Goal: Find specific page/section: Find specific page/section

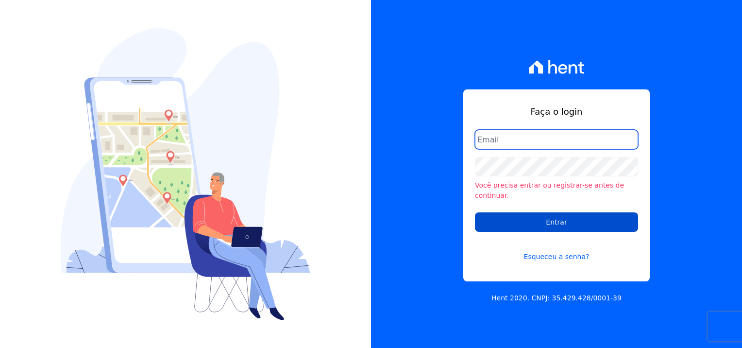
type input "natalia.alves@e-arke.com"
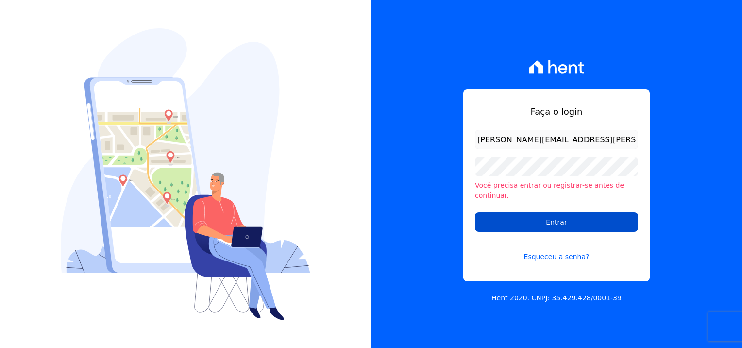
click at [592, 217] on input "Entrar" at bounding box center [556, 221] width 163 height 19
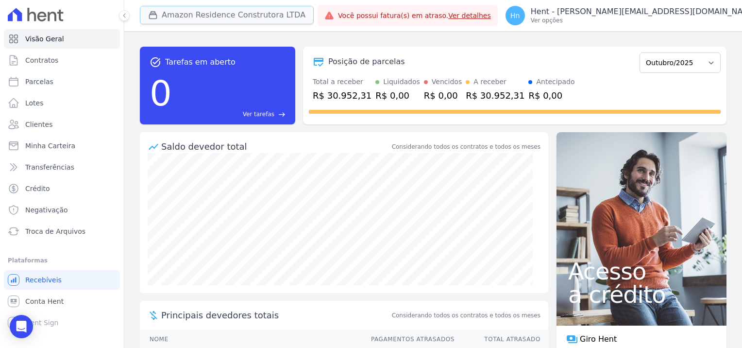
click at [218, 14] on button "Amazon Residence Construtora LTDA" at bounding box center [227, 15] width 174 height 18
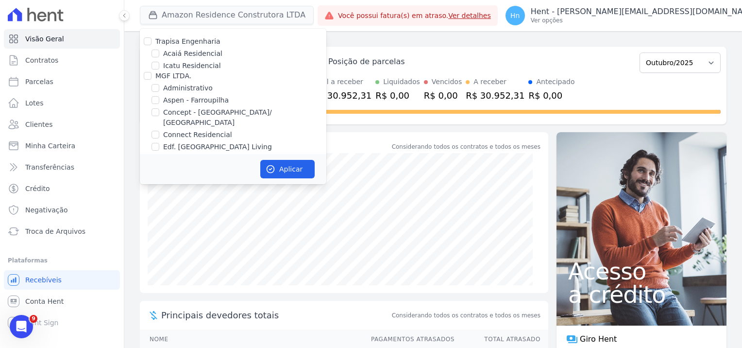
scroll to position [2142, 0]
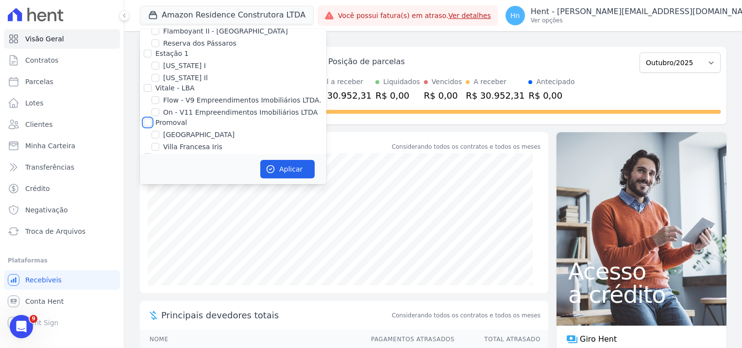
click at [146, 118] on input "Promoval" at bounding box center [148, 122] width 8 height 8
checkbox input "true"
drag, startPoint x: 294, startPoint y: 171, endPoint x: 297, endPoint y: 166, distance: 5.7
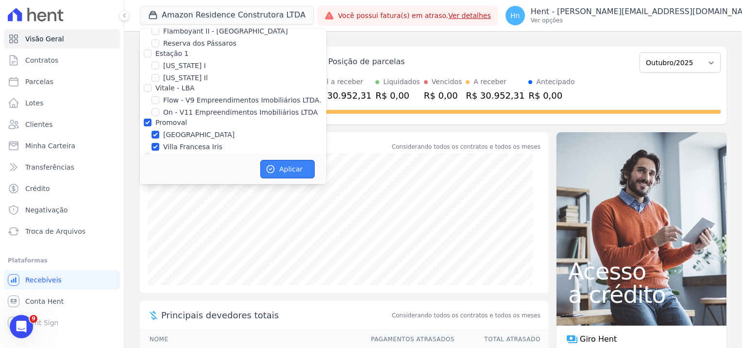
click at [294, 171] on button "Aplicar" at bounding box center [287, 169] width 54 height 18
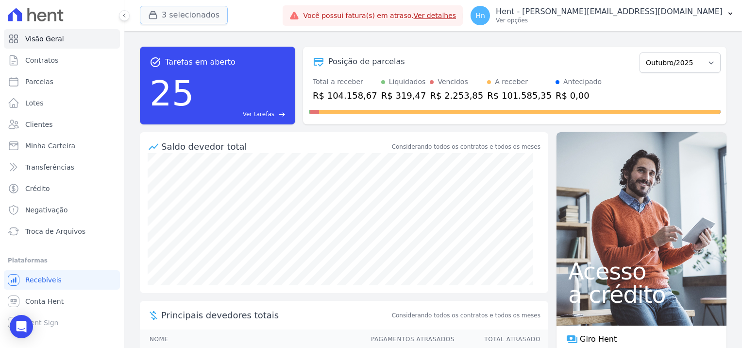
click at [190, 20] on button "3 selecionados" at bounding box center [184, 15] width 88 height 18
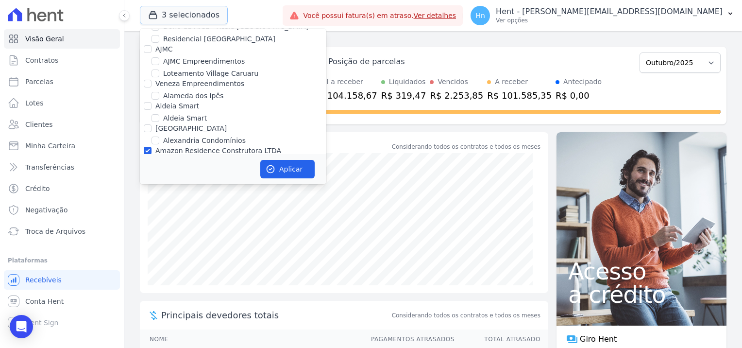
scroll to position [388, 0]
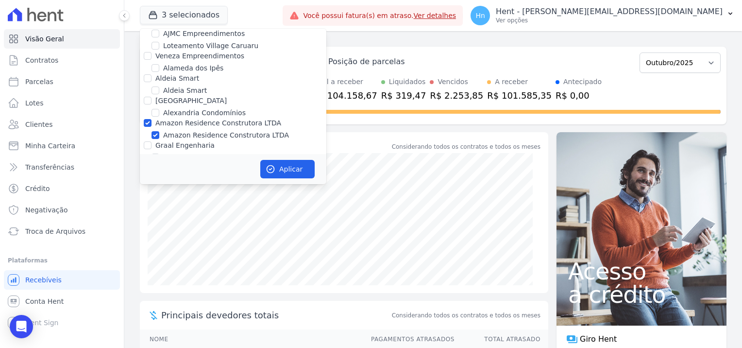
drag, startPoint x: 171, startPoint y: 112, endPoint x: 241, endPoint y: 124, distance: 71.0
click at [171, 119] on label "Amazon Residence Construtora LTDA" at bounding box center [218, 123] width 126 height 8
click at [152, 119] on input "Amazon Residence Construtora LTDA" at bounding box center [148, 123] width 8 height 8
checkbox input "false"
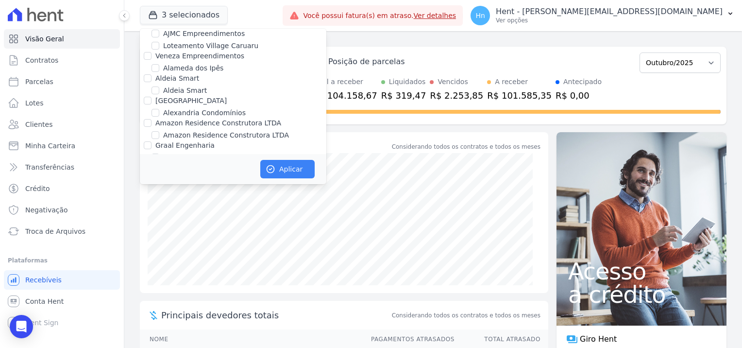
click at [285, 158] on div "Aplicar" at bounding box center [233, 169] width 186 height 30
click at [292, 165] on button "Aplicar" at bounding box center [287, 169] width 54 height 18
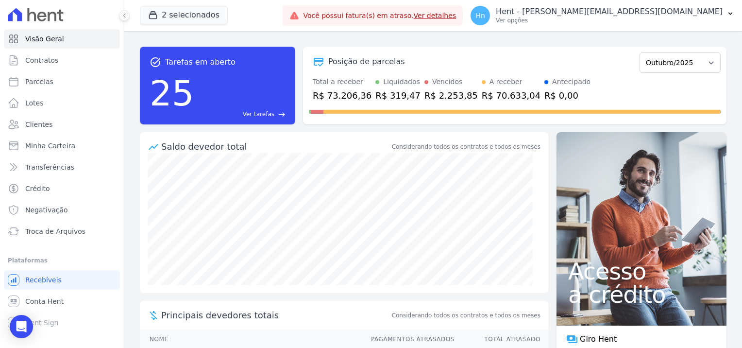
click at [43, 134] on ul "Visão Geral Contratos [GEOGRAPHIC_DATA] Lotes Clientes Minha Carteira Transferê…" at bounding box center [62, 135] width 116 height 212
click at [39, 127] on span "Clientes" at bounding box center [38, 124] width 27 height 10
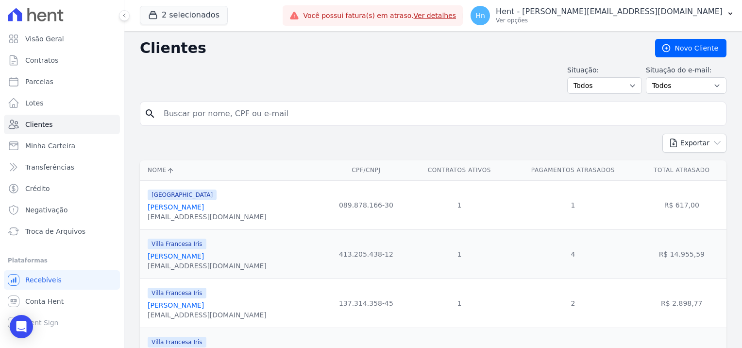
click at [172, 114] on input "search" at bounding box center [440, 113] width 564 height 19
paste input "[PERSON_NAME]"
type input "[PERSON_NAME]"
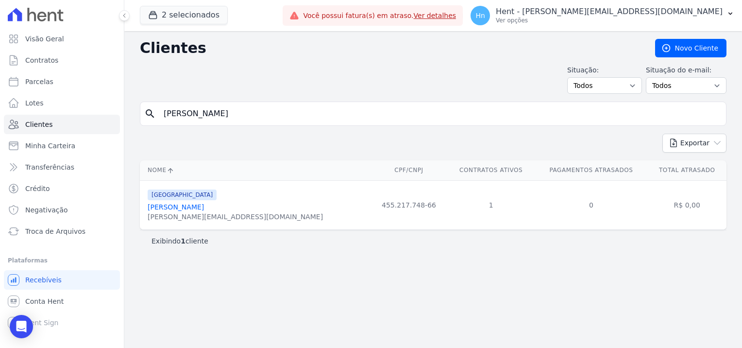
click at [184, 212] on div "[PERSON_NAME][EMAIL_ADDRESS][DOMAIN_NAME]" at bounding box center [235, 217] width 175 height 10
click at [181, 206] on link "[PERSON_NAME]" at bounding box center [176, 207] width 56 height 8
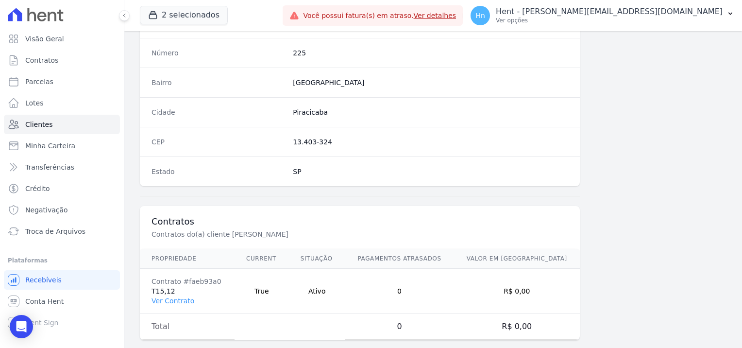
scroll to position [557, 0]
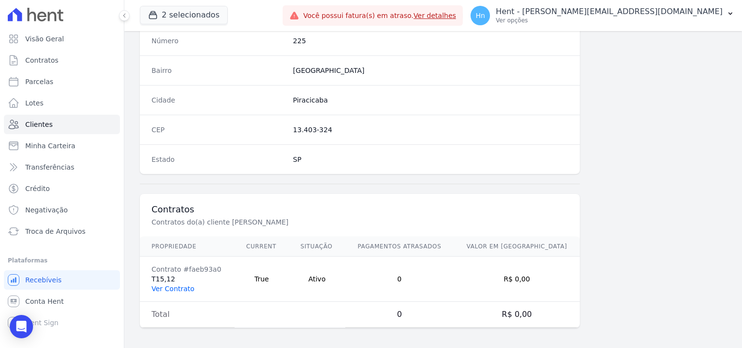
click at [173, 286] on link "Ver Contrato" at bounding box center [173, 289] width 43 height 8
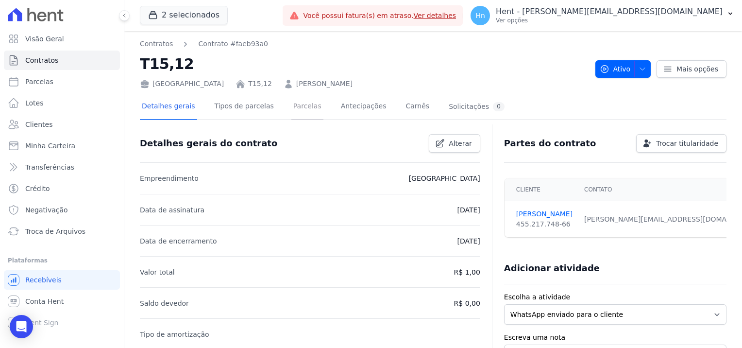
click at [291, 111] on link "Parcelas" at bounding box center [307, 107] width 32 height 26
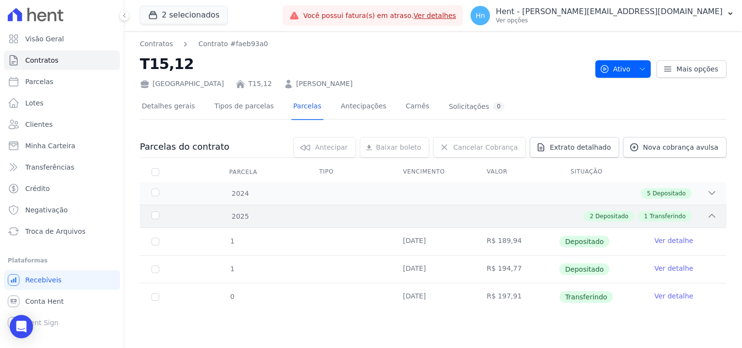
drag, startPoint x: 711, startPoint y: 218, endPoint x: 715, endPoint y: 224, distance: 7.2
click at [711, 218] on icon at bounding box center [712, 216] width 10 height 10
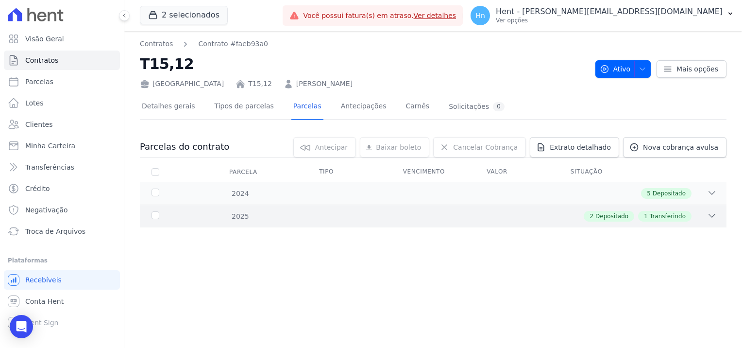
click at [707, 214] on icon at bounding box center [712, 216] width 10 height 10
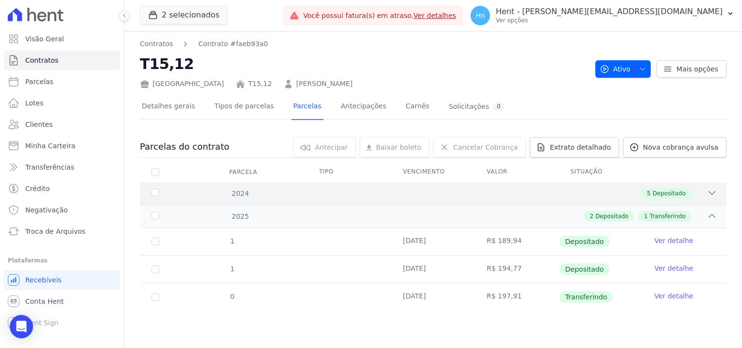
click at [707, 198] on div "2024 5 Depositado" at bounding box center [433, 193] width 587 height 22
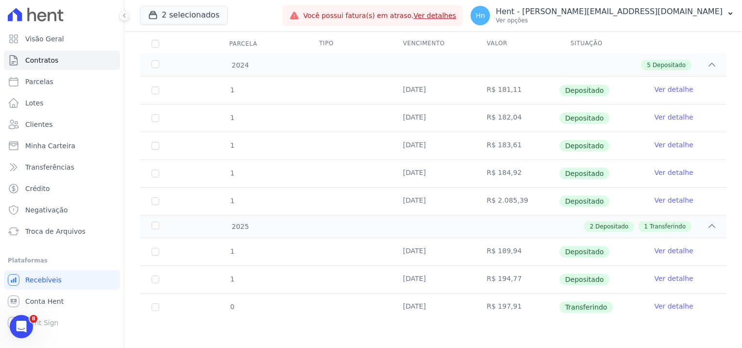
click at [527, 45] on th "Valor" at bounding box center [517, 44] width 84 height 20
